Goal: Communication & Community: Answer question/provide support

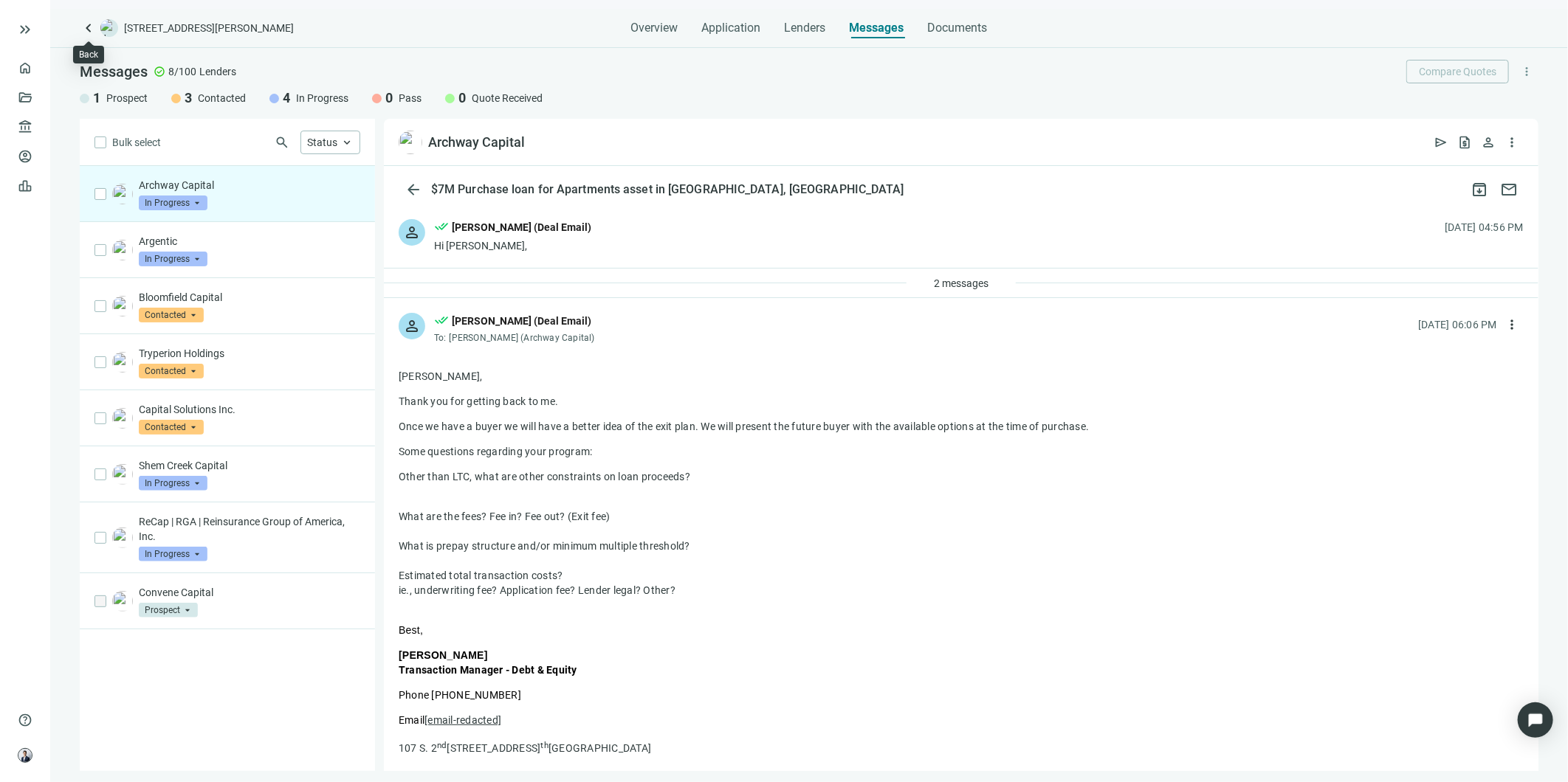
click at [79, 27] on span "keyboard_arrow_left" at bounding box center [88, 27] width 18 height 18
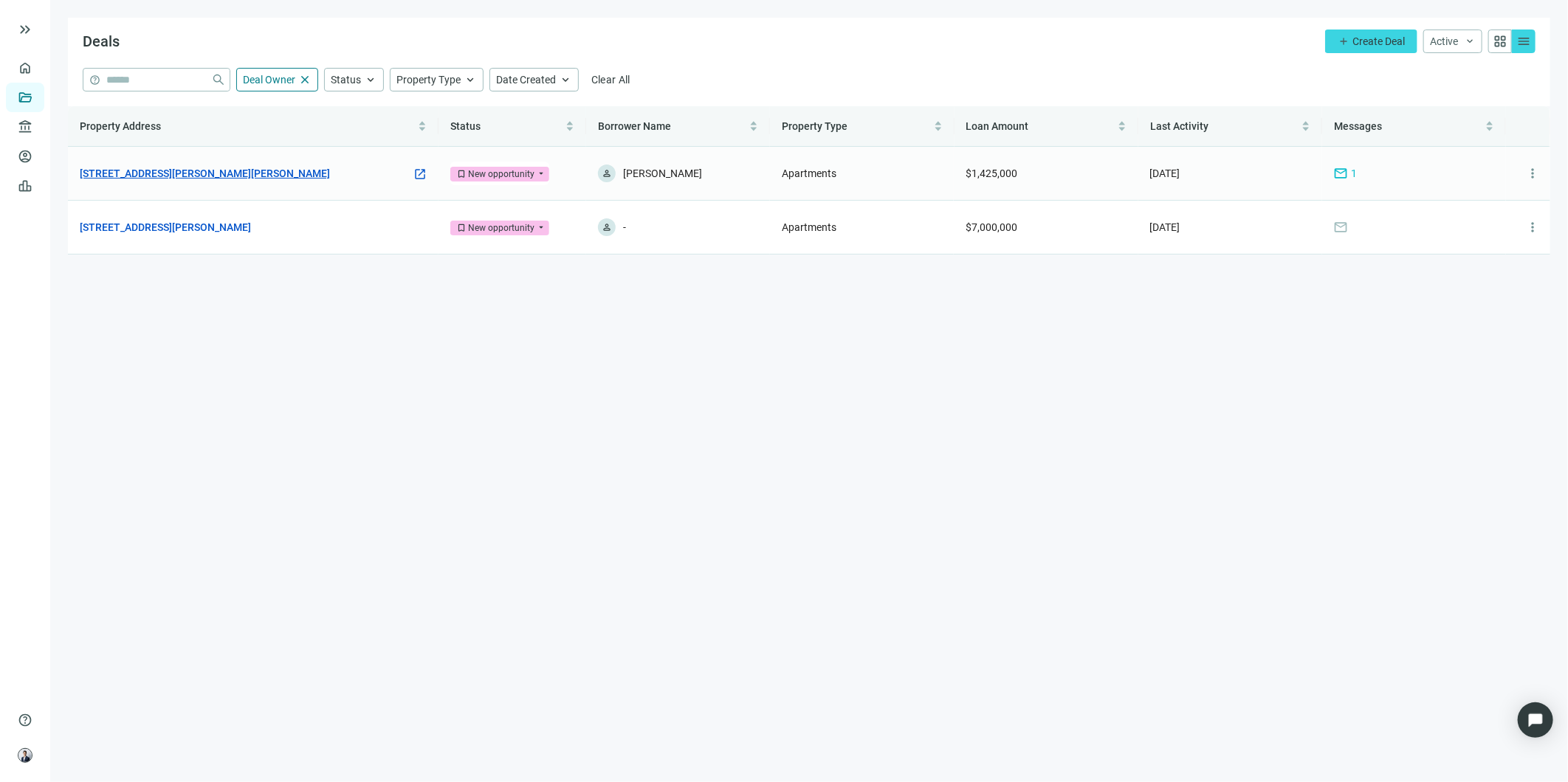
click at [189, 170] on link "[STREET_ADDRESS][PERSON_NAME][PERSON_NAME]" at bounding box center [205, 173] width 250 height 16
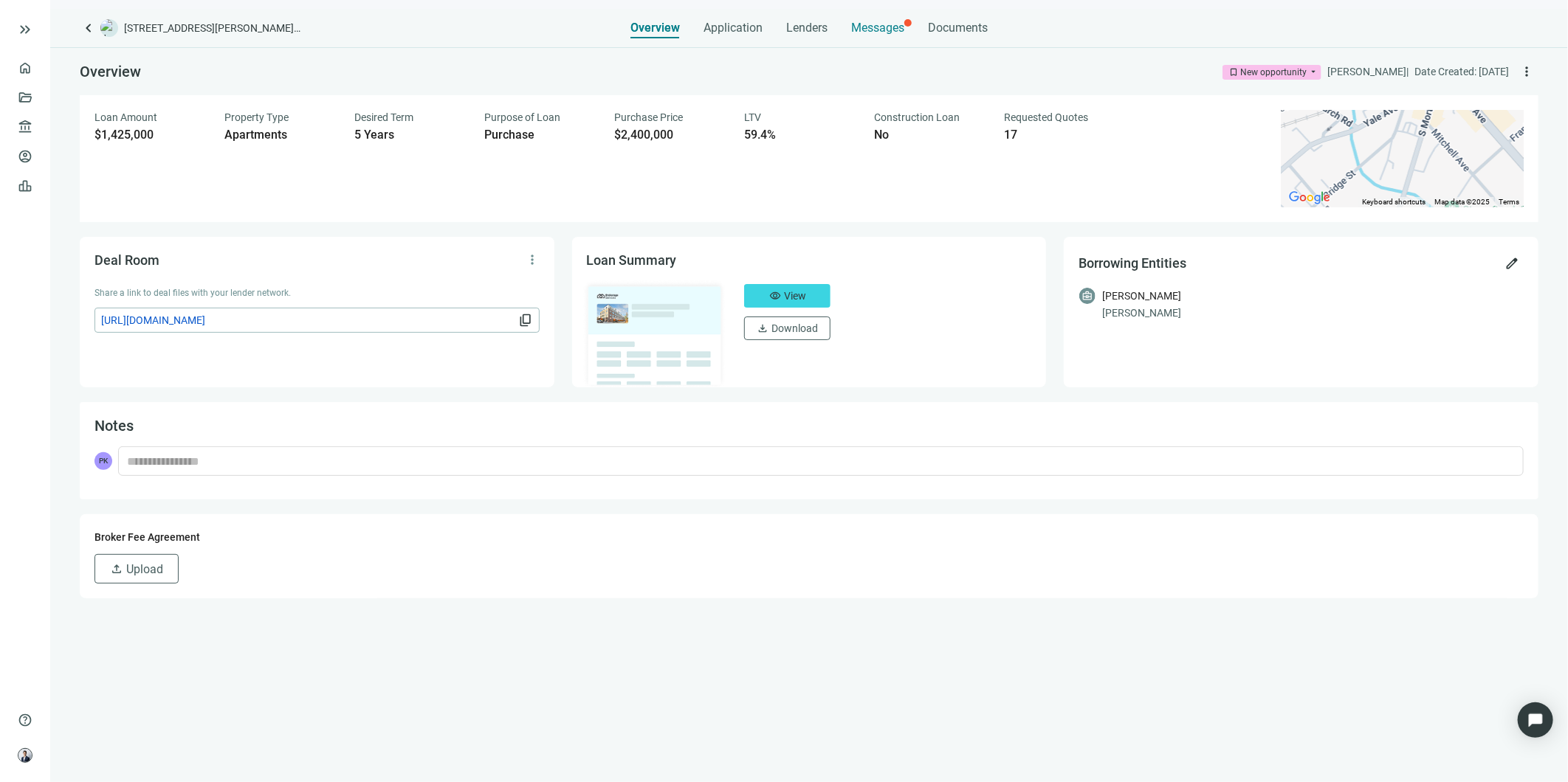
click at [876, 24] on span "Messages" at bounding box center [878, 27] width 53 height 14
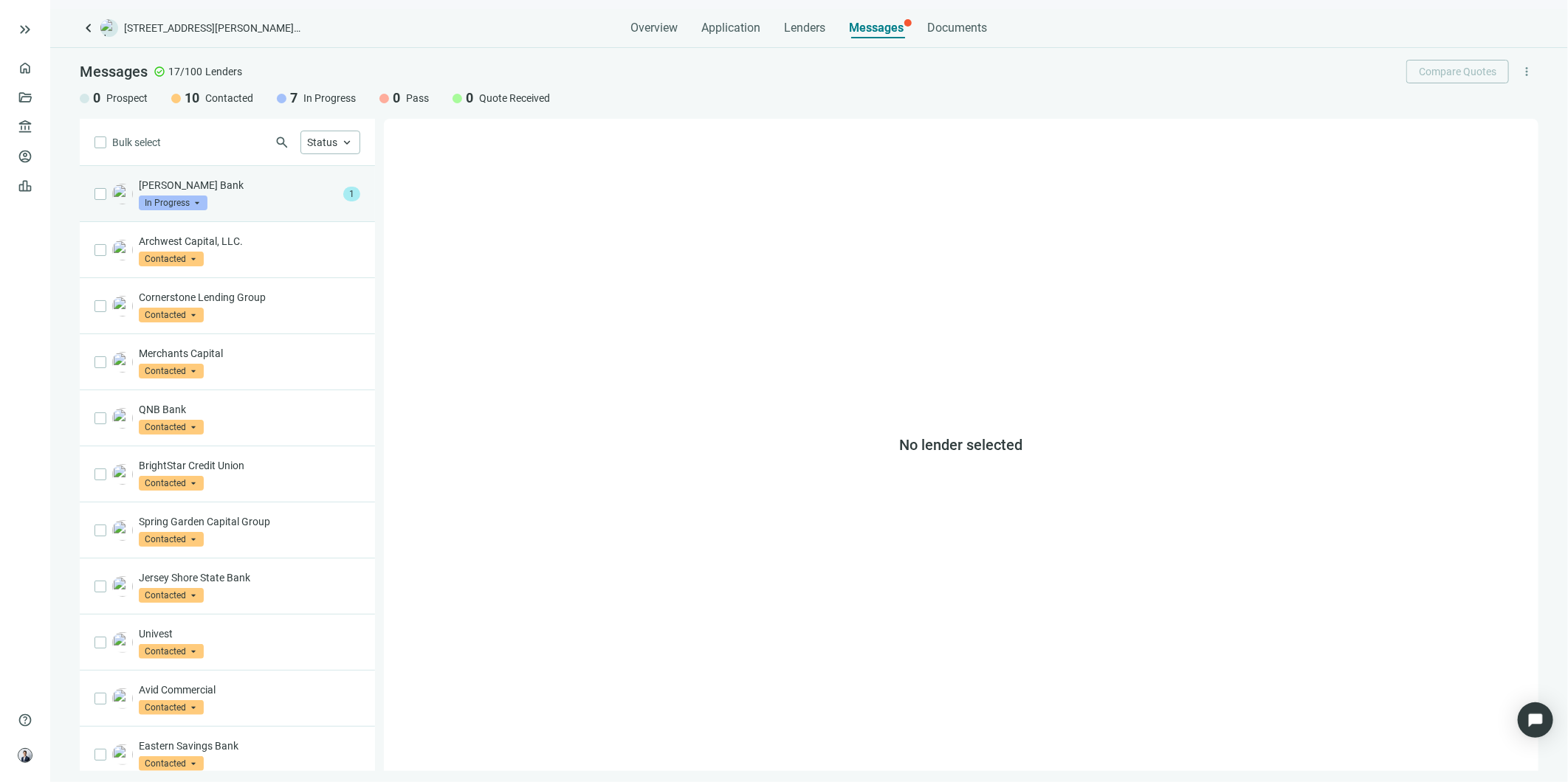
click at [252, 211] on div "[PERSON_NAME] Bank In Progress arrow_drop_down 1" at bounding box center [227, 194] width 295 height 56
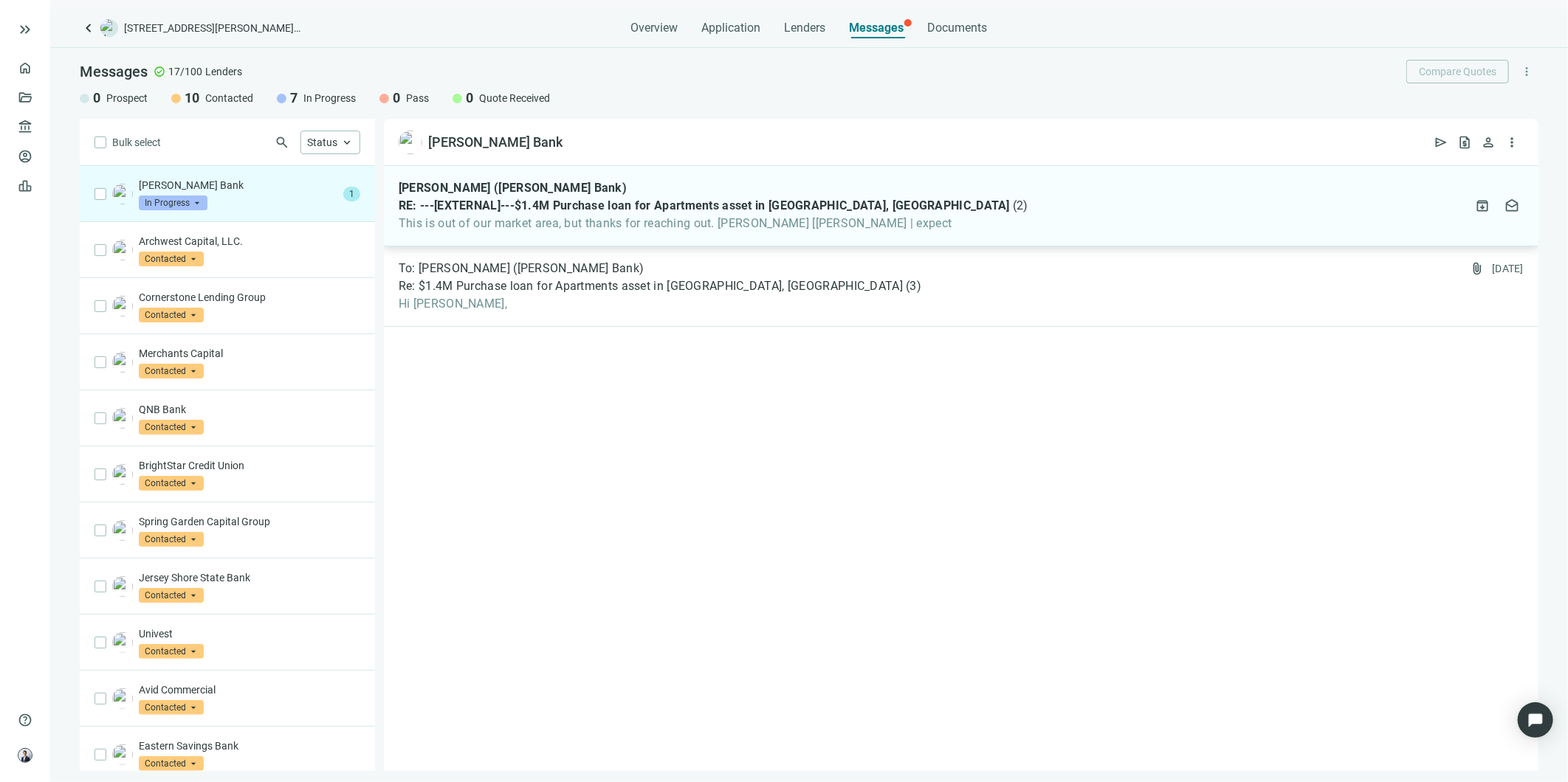
click at [680, 195] on div "[PERSON_NAME] ([PERSON_NAME] Bank) RE: ---[EXTERNAL]---$1.4M Purchase loan for …" at bounding box center [713, 206] width 630 height 50
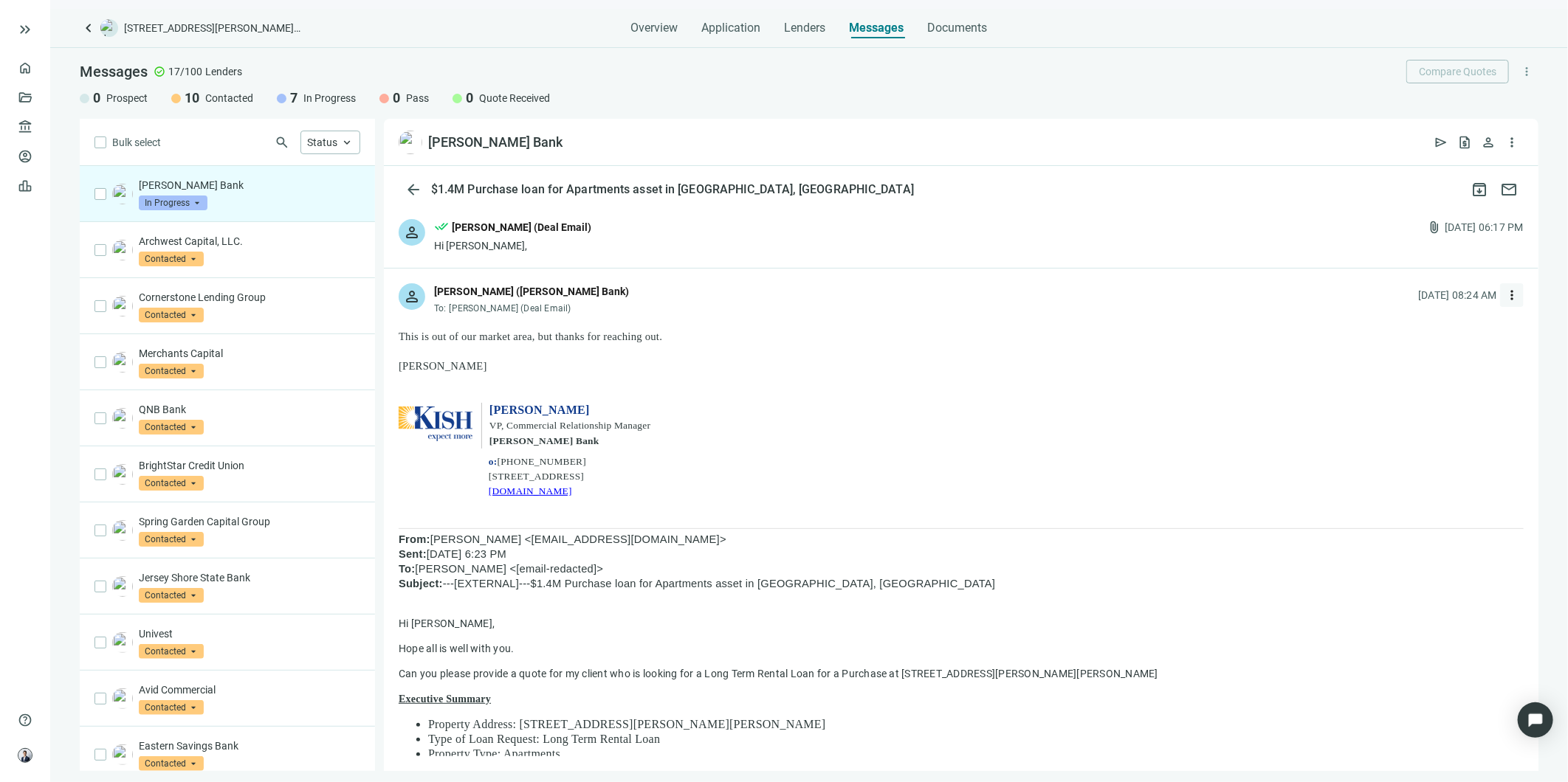
click at [1505, 292] on span "more_vert" at bounding box center [1512, 294] width 15 height 14
click at [1396, 328] on span "Reply" at bounding box center [1402, 329] width 25 height 11
type textarea "**********"
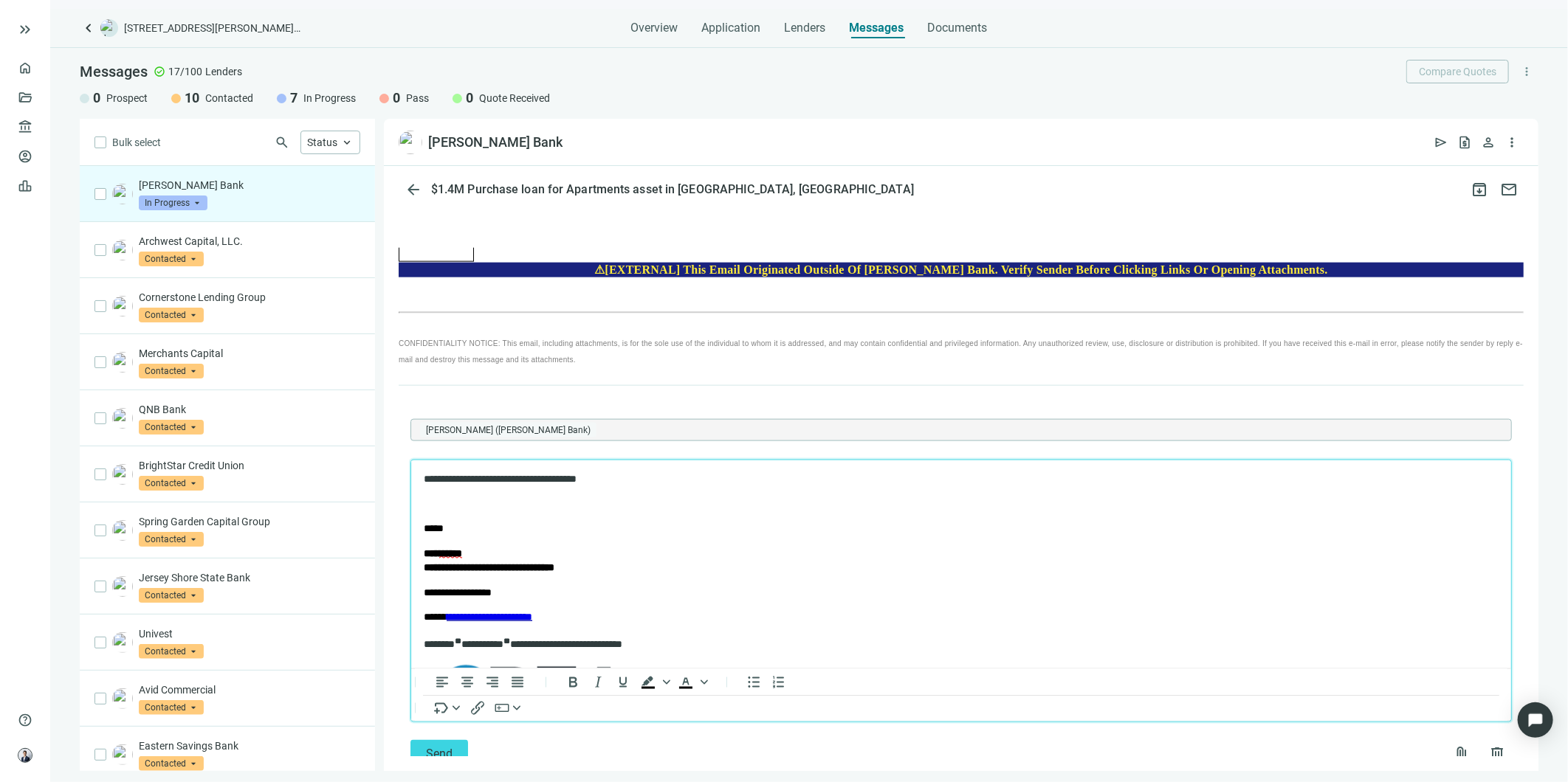
click at [465, 491] on body "**********" at bounding box center [960, 642] width 1076 height 341
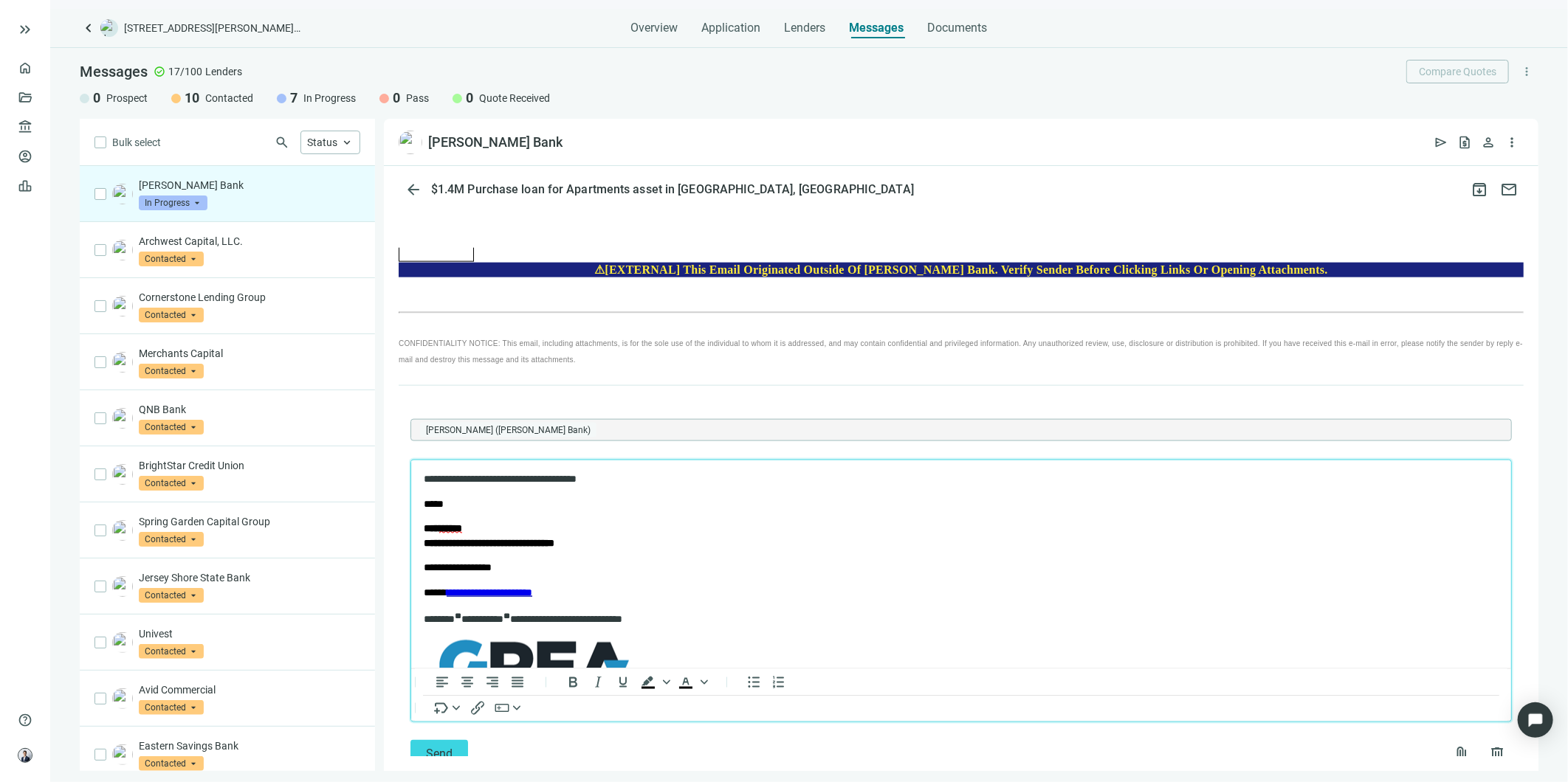
click at [424, 478] on p "**********" at bounding box center [947, 478] width 1047 height 14
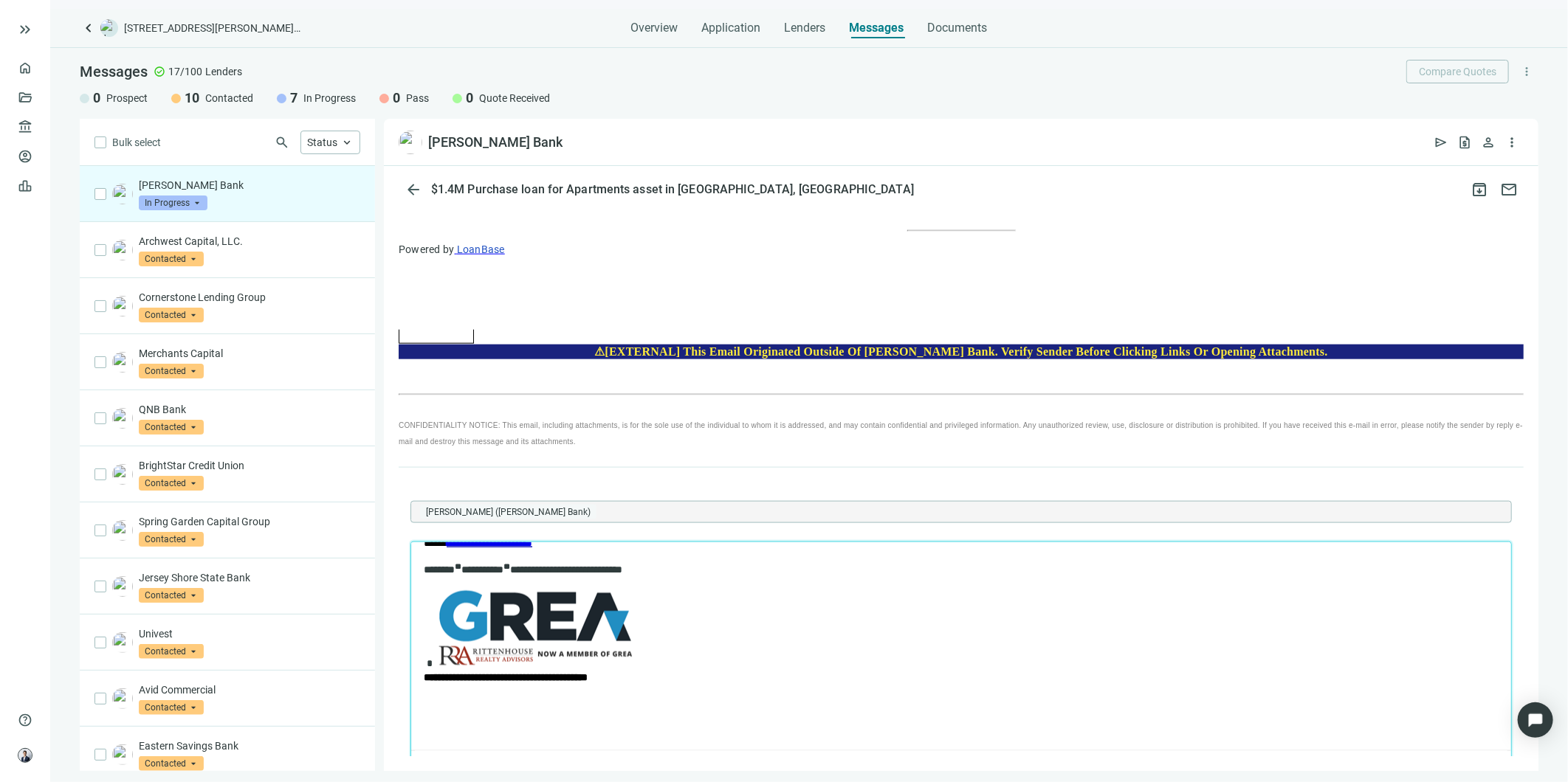
scroll to position [1251, 0]
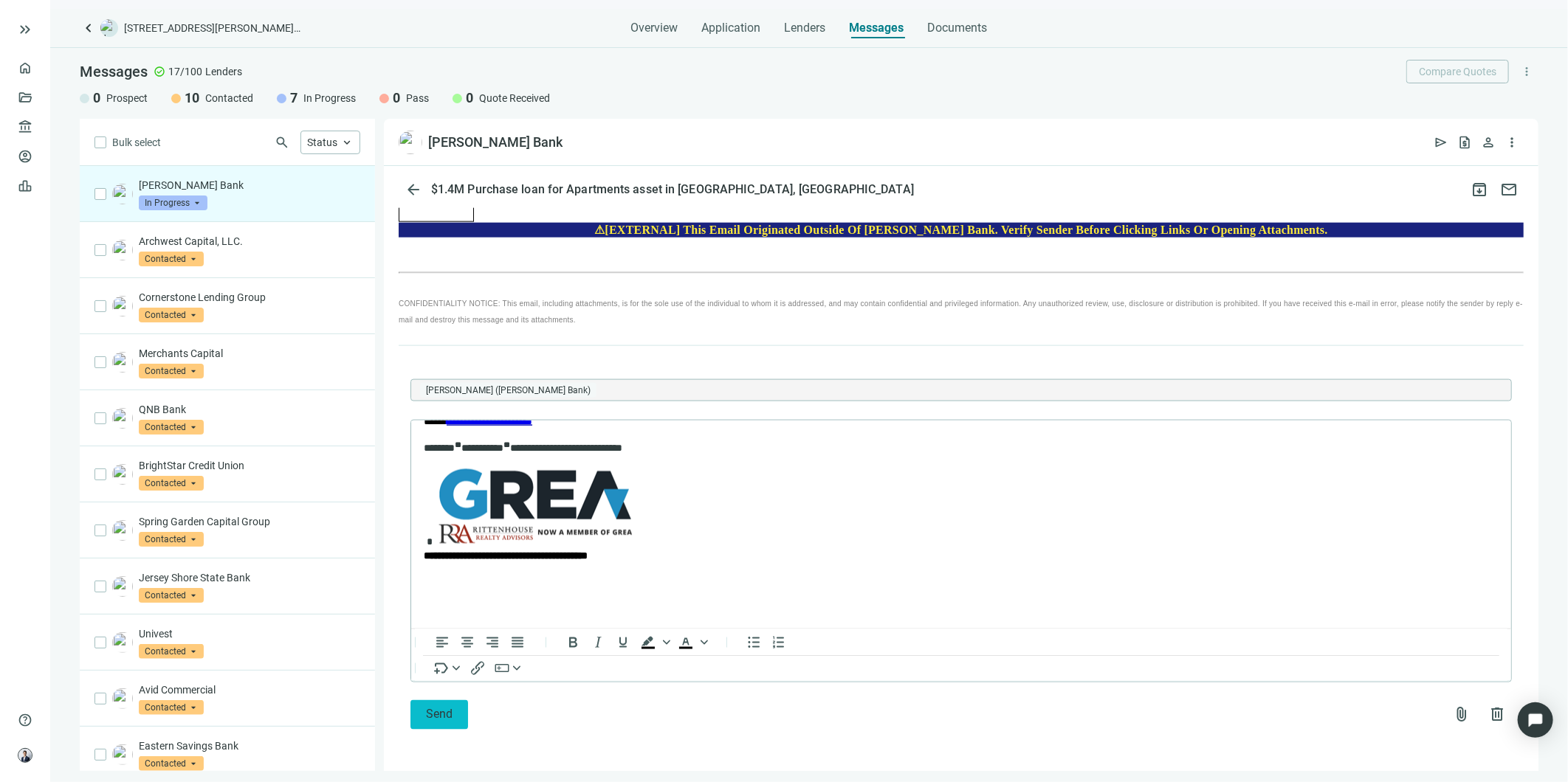
click at [453, 719] on button "Send" at bounding box center [439, 715] width 57 height 30
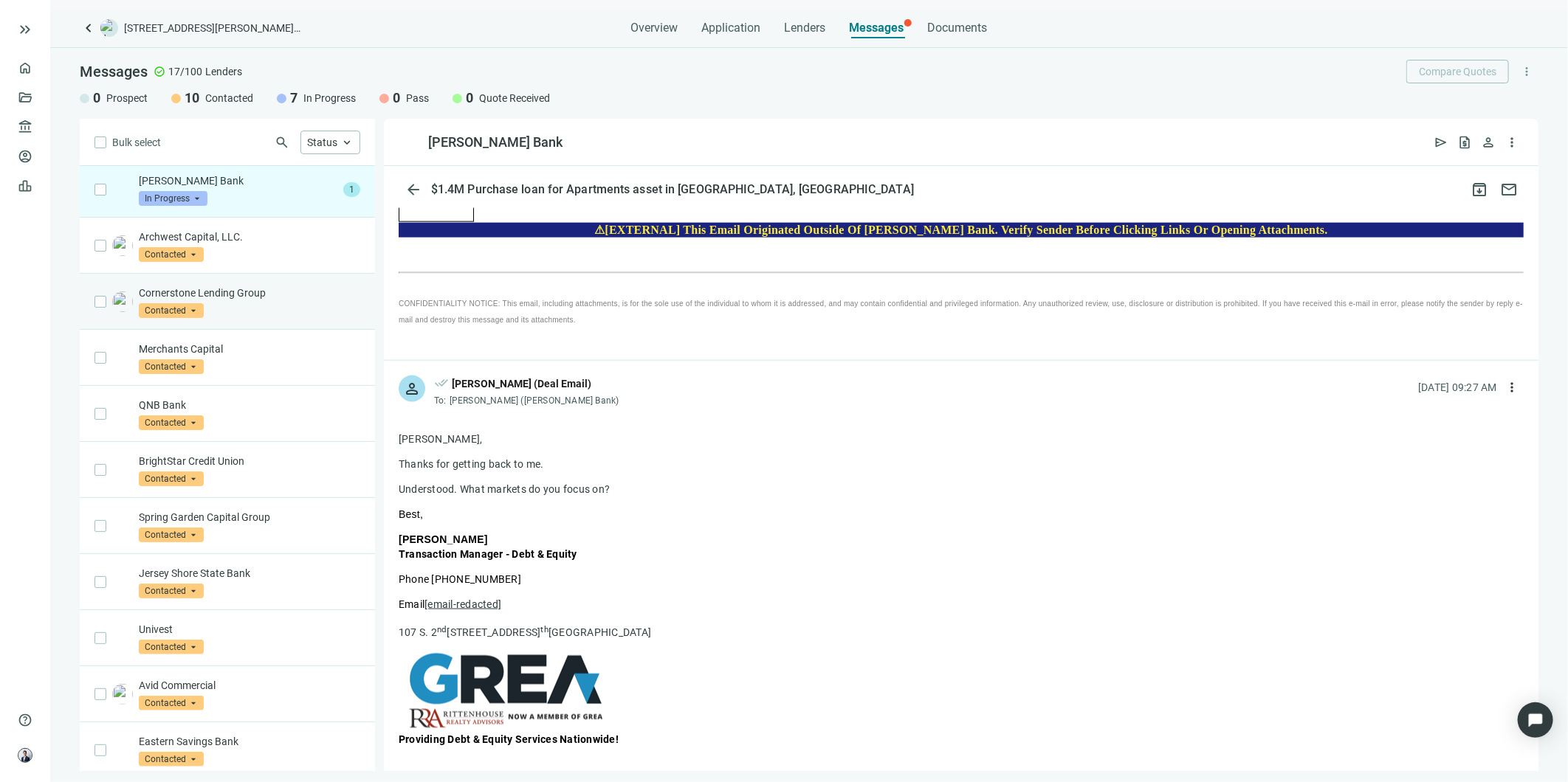
scroll to position [0, 0]
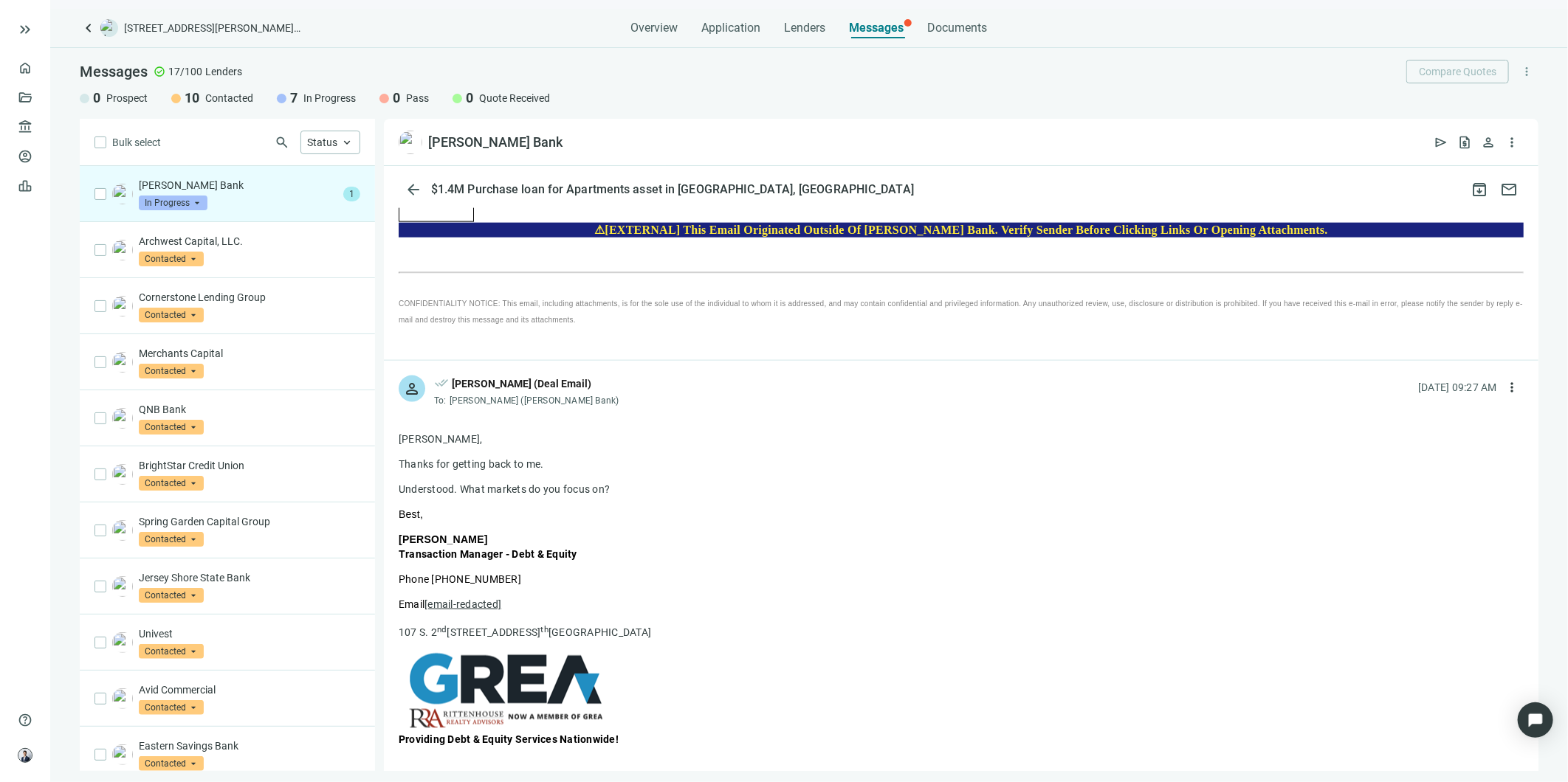
click at [271, 190] on p "[PERSON_NAME] Bank" at bounding box center [238, 185] width 198 height 14
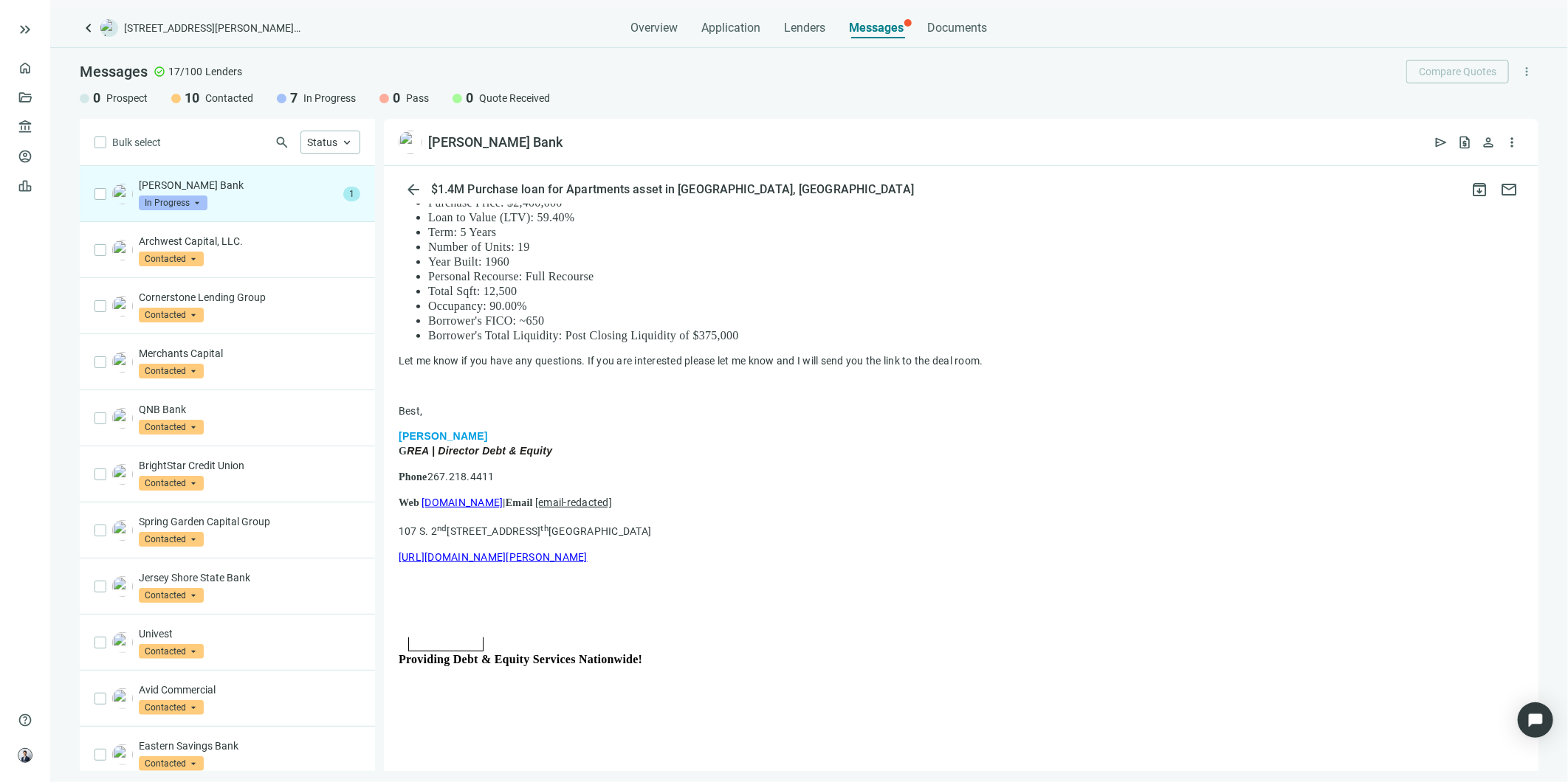
scroll to position [22, 0]
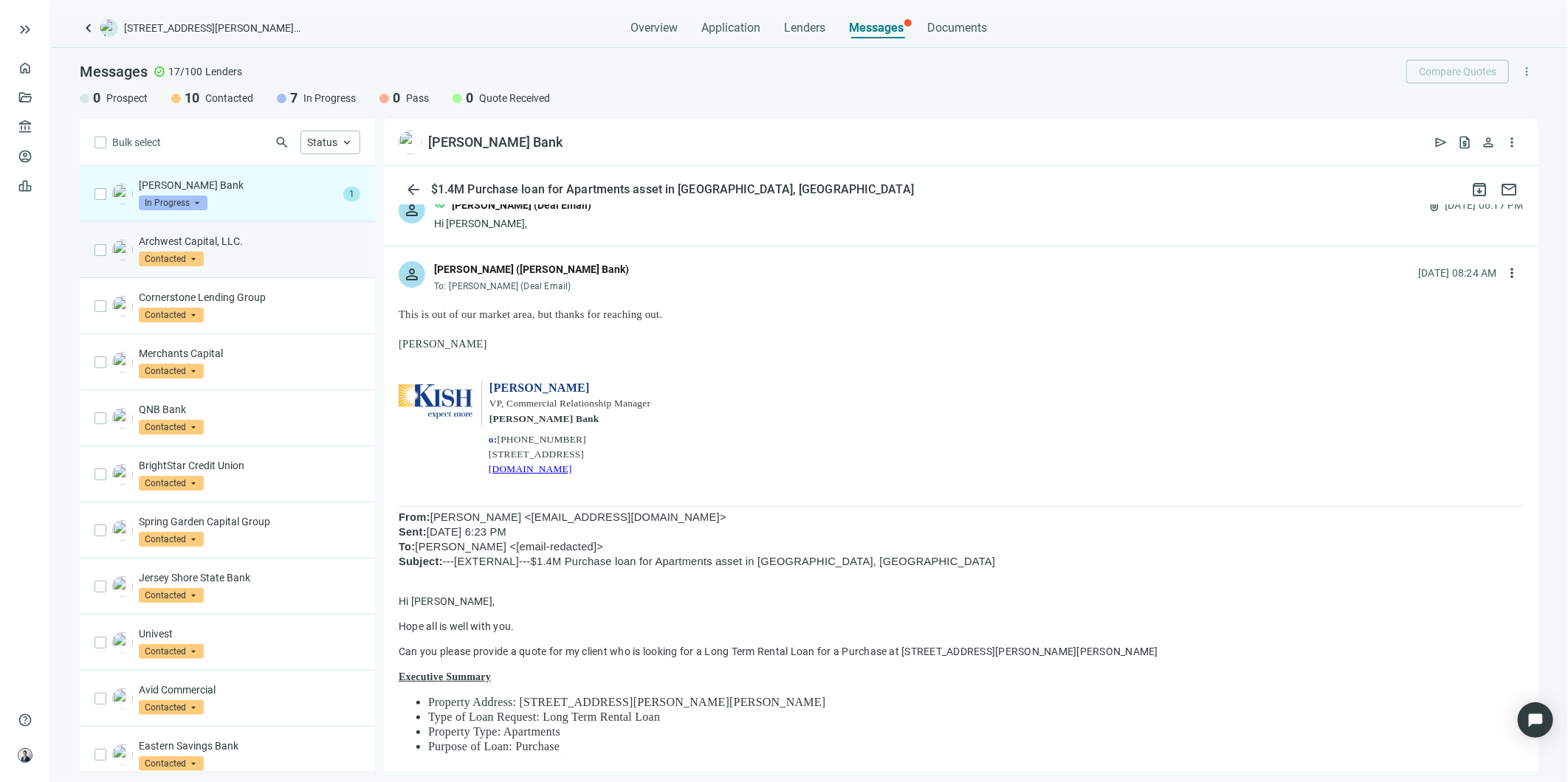
click at [253, 243] on p "Archwest Capital, LLC." at bounding box center [250, 241] width 221 height 14
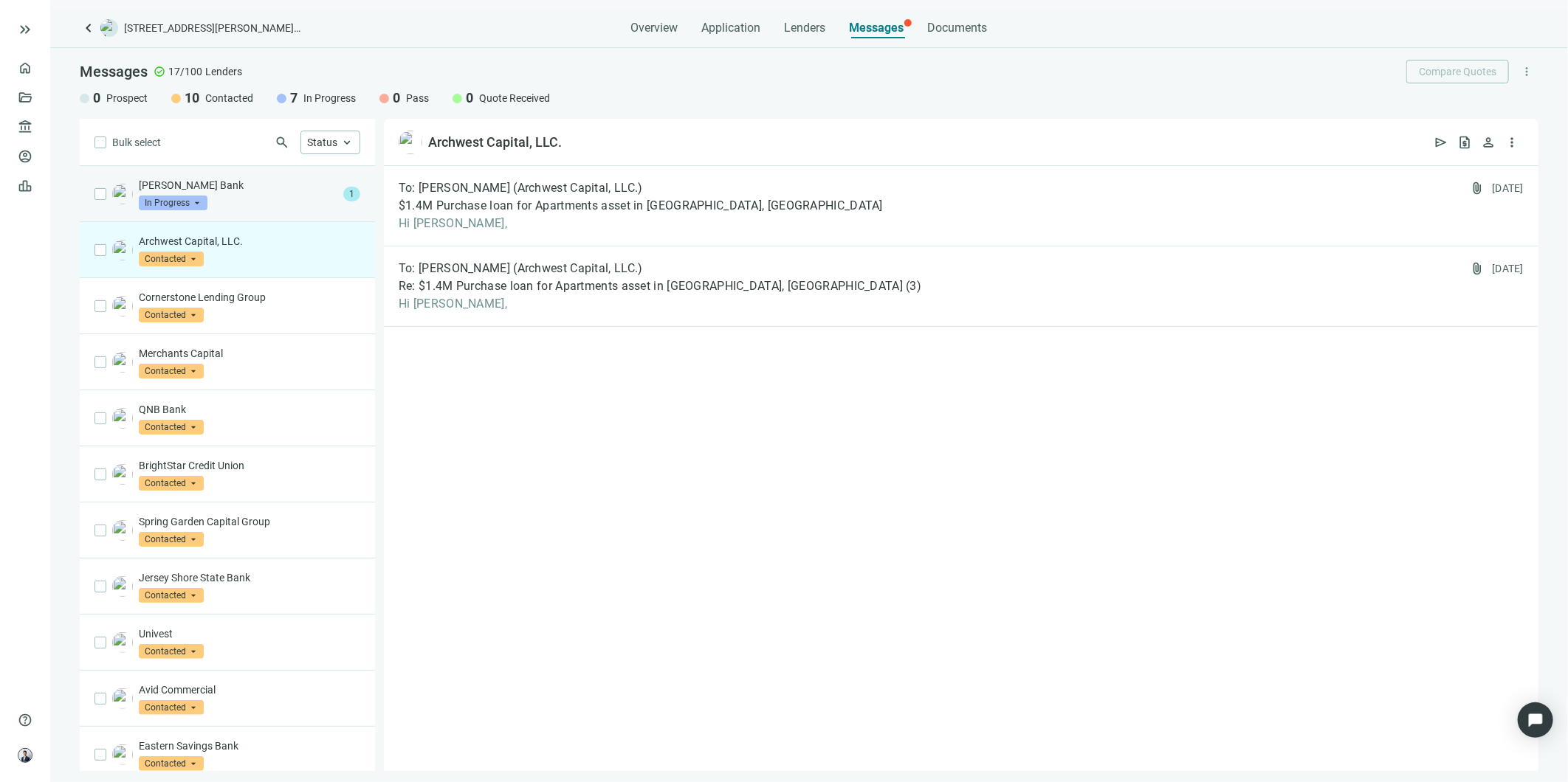
click at [253, 203] on div "[PERSON_NAME] Bank In Progress arrow_drop_down" at bounding box center [238, 194] width 198 height 33
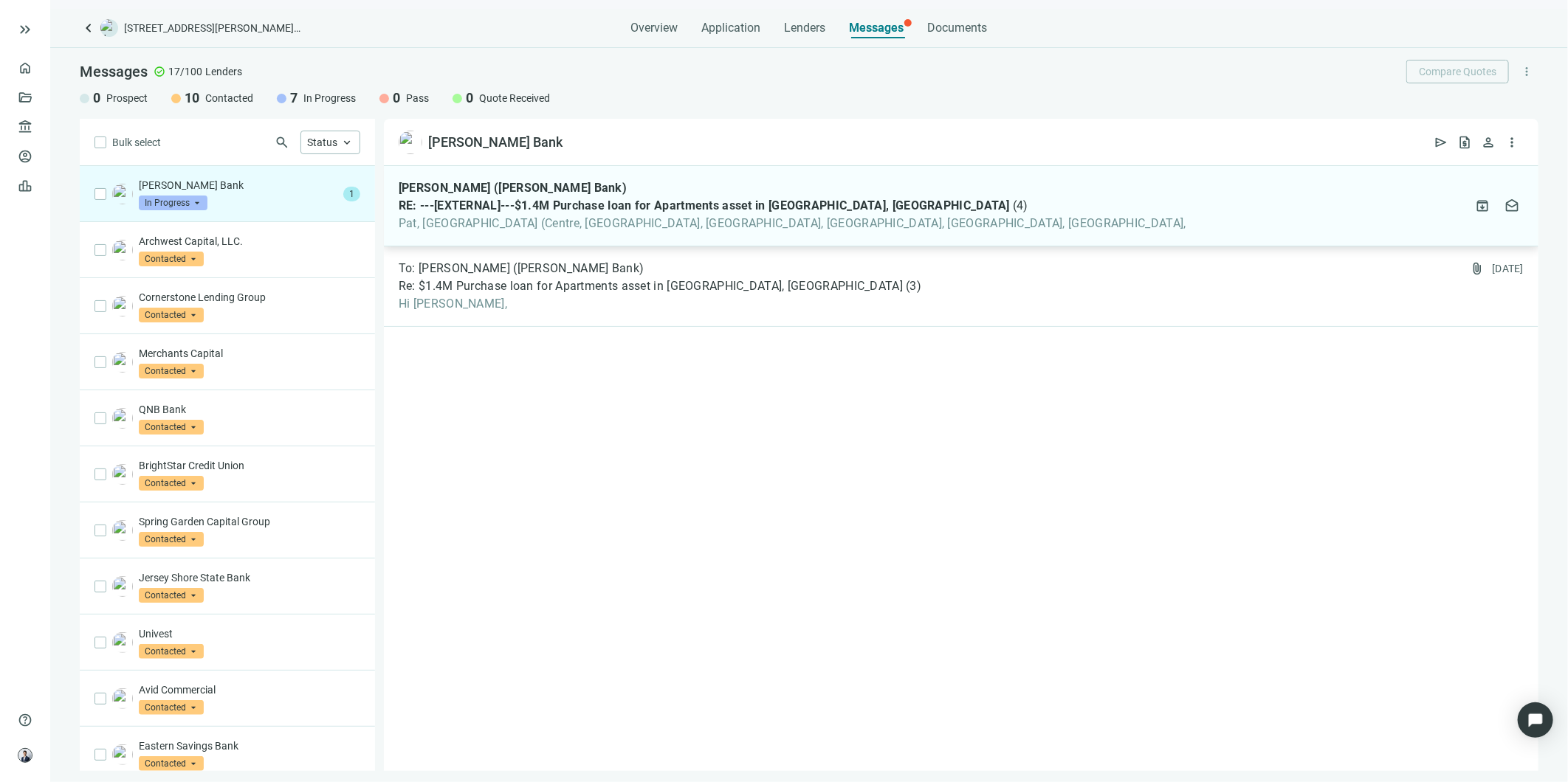
click at [508, 214] on div "[PERSON_NAME] ([PERSON_NAME] Bank) RE: ---[EXTERNAL]---$1.4M Purchase loan for …" at bounding box center [792, 206] width 788 height 50
